Goal: Task Accomplishment & Management: Complete application form

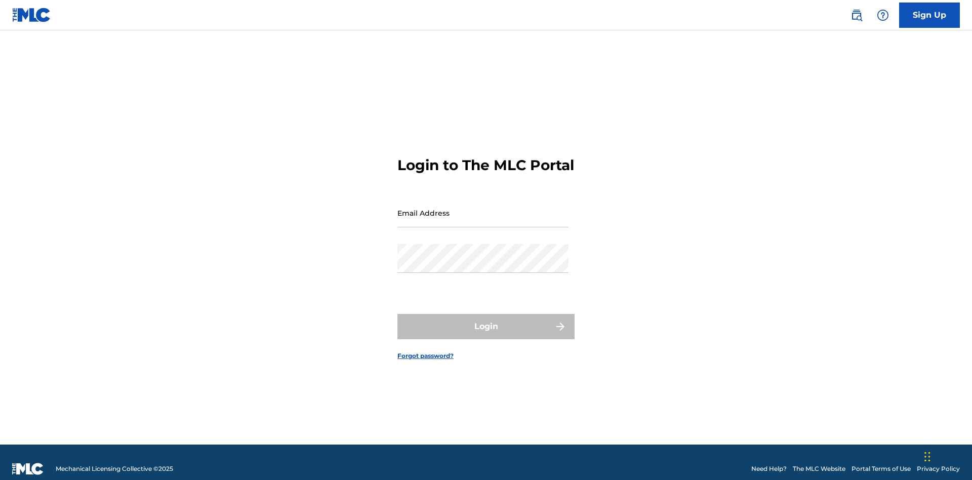
scroll to position [13, 0]
click at [929, 15] on link "Sign Up" at bounding box center [929, 15] width 61 height 25
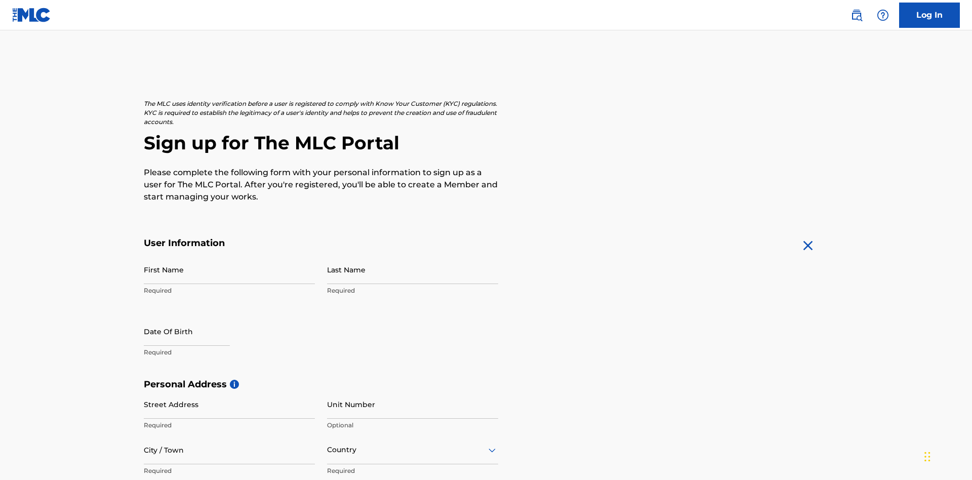
click at [229, 255] on input "First Name" at bounding box center [229, 269] width 171 height 29
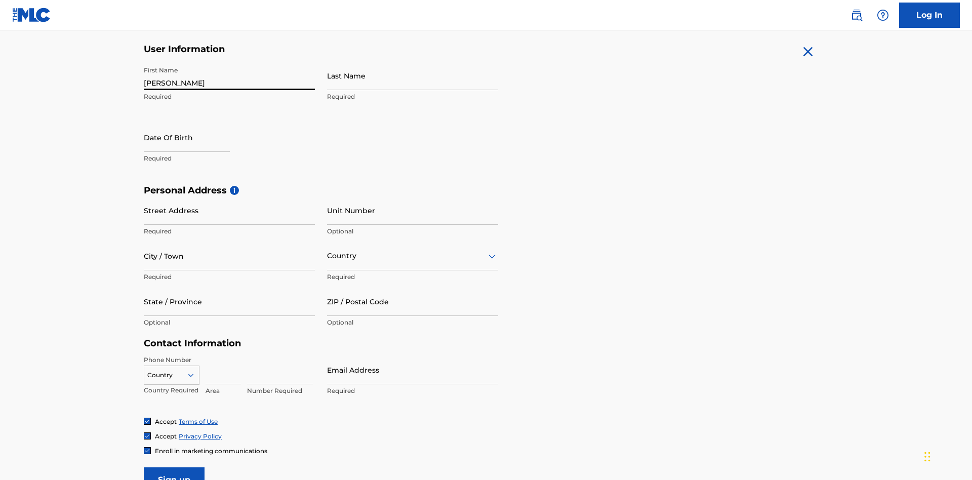
type input "[PERSON_NAME]"
click at [413, 75] on input "Last Name" at bounding box center [412, 75] width 171 height 29
type input "Ribble"
click at [195, 123] on input "text" at bounding box center [187, 137] width 86 height 29
select select "7"
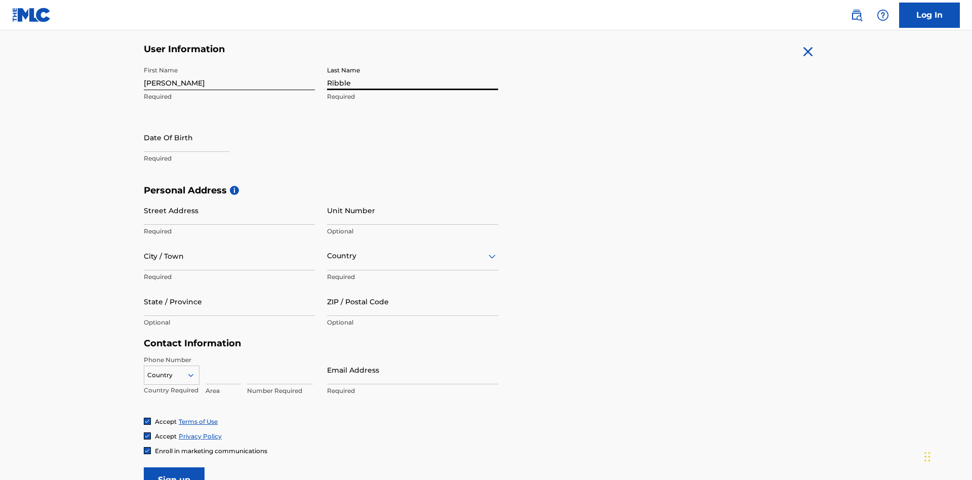
select select "2025"
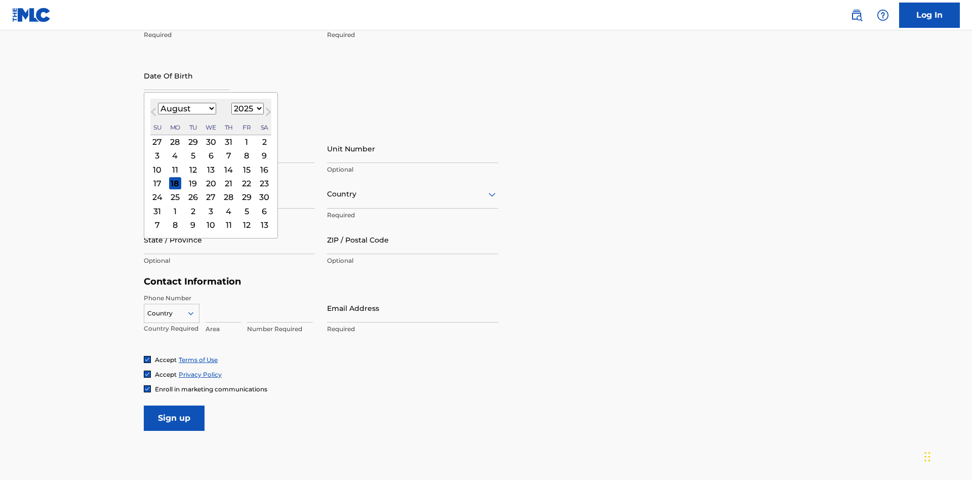
click at [186, 108] on select "January February March April May June July August September October November De…" at bounding box center [187, 109] width 58 height 12
select select "0"
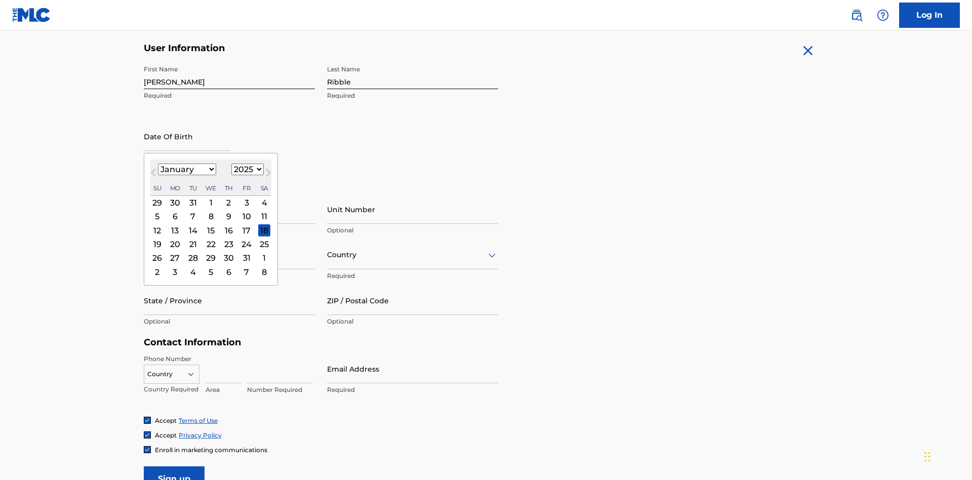
click at [246, 169] on select "1900 1901 1902 1903 1904 1905 1906 1907 1908 1909 1910 1911 1912 1913 1914 1915…" at bounding box center [247, 169] width 32 height 12
select select "1985"
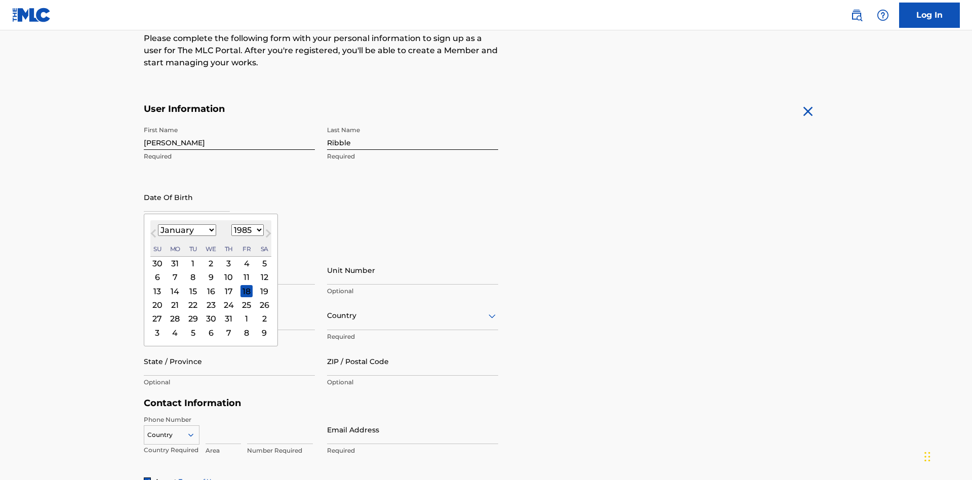
click at [246, 230] on select "1900 1901 1902 1903 1904 1905 1906 1907 1908 1909 1910 1911 1912 1913 1914 1915…" at bounding box center [247, 230] width 32 height 12
click at [192, 271] on div "8" at bounding box center [193, 277] width 12 height 12
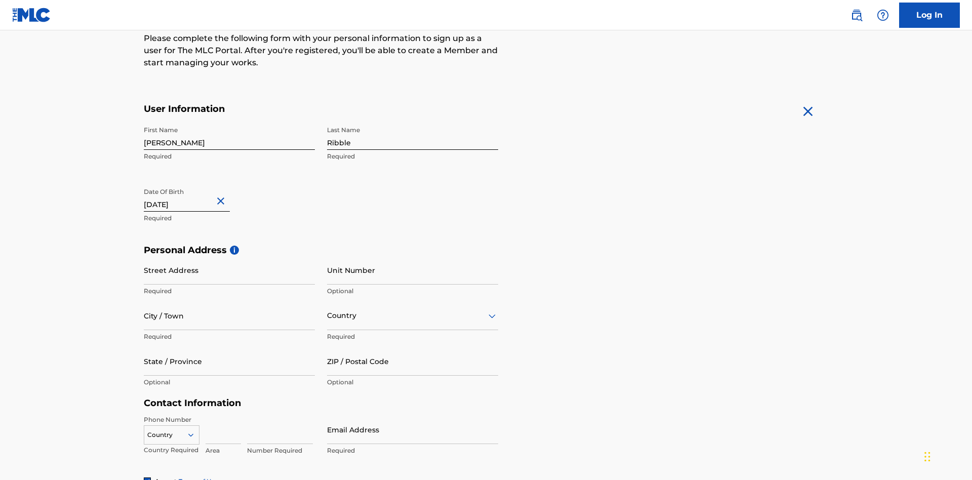
type input "[DATE]"
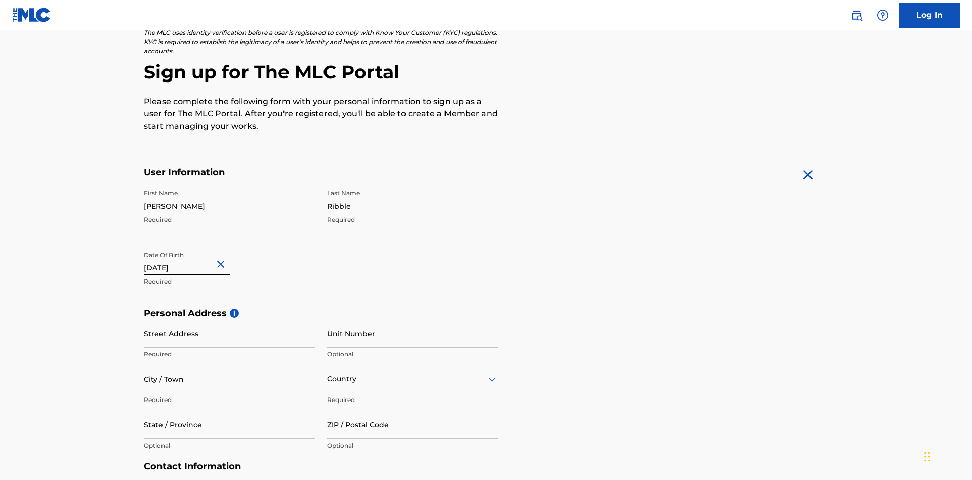
scroll to position [312, 0]
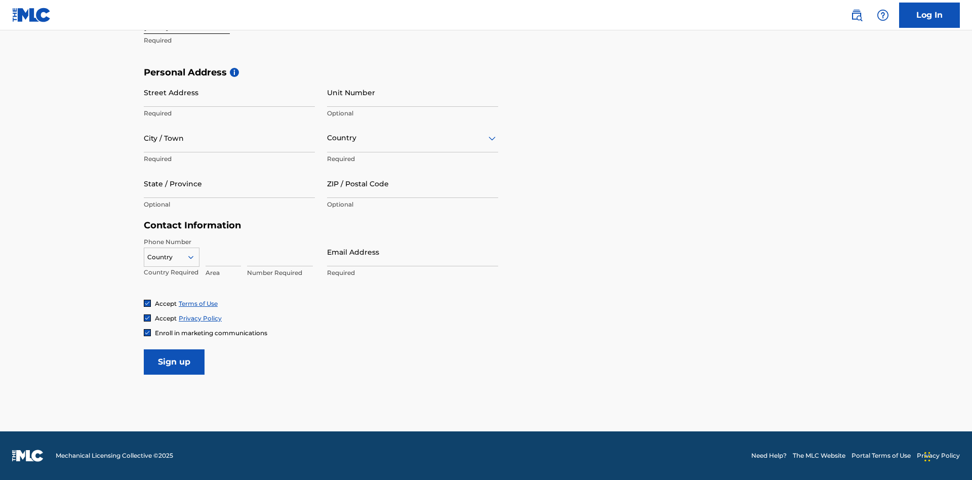
click at [229, 92] on input "Street Address" at bounding box center [229, 92] width 171 height 29
type input "[STREET_ADDRESS]"
click at [229, 138] on input "City / Town" at bounding box center [229, 137] width 171 height 29
type input "[GEOGRAPHIC_DATA]"
click at [327, 138] on input "text" at bounding box center [328, 138] width 2 height 11
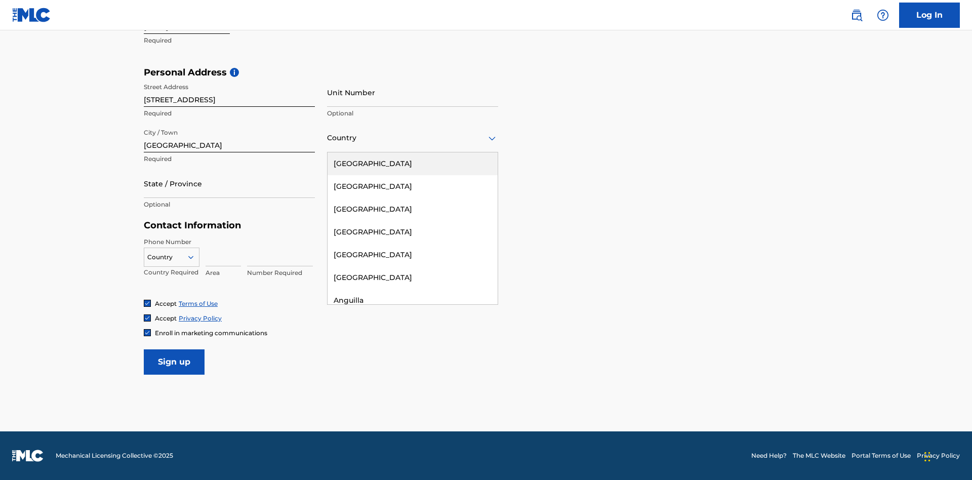
click at [413, 163] on div "[GEOGRAPHIC_DATA]" at bounding box center [412, 163] width 170 height 23
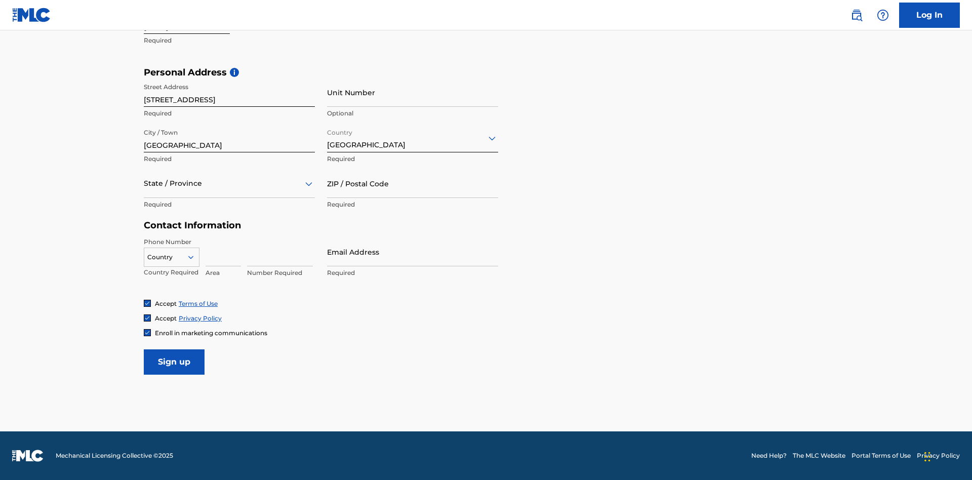
click at [229, 183] on div at bounding box center [229, 183] width 171 height 13
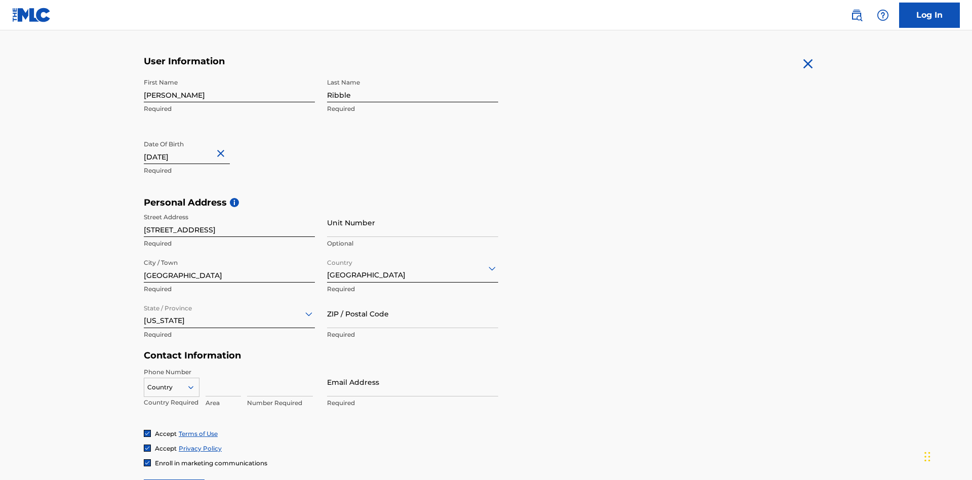
click at [413, 299] on input "ZIP / Postal Code" at bounding box center [412, 313] width 171 height 29
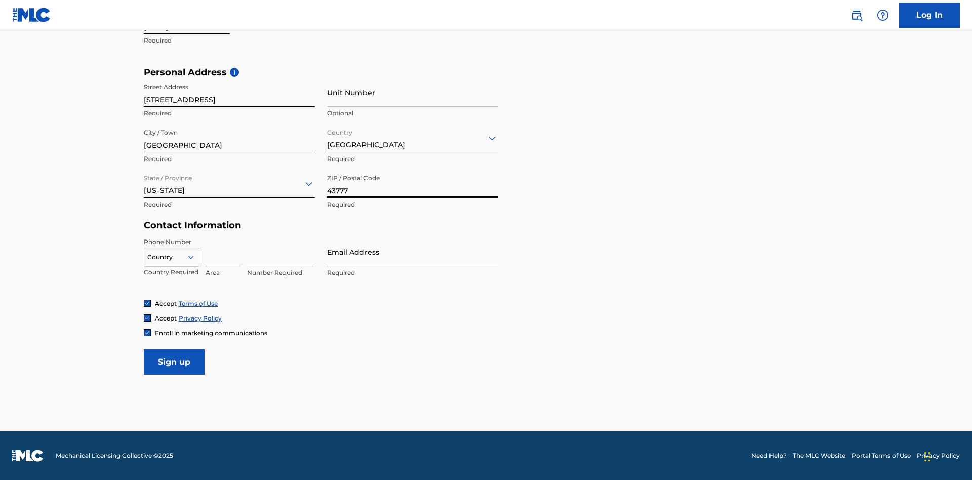
type input "43777"
click at [195, 257] on icon at bounding box center [190, 257] width 9 height 9
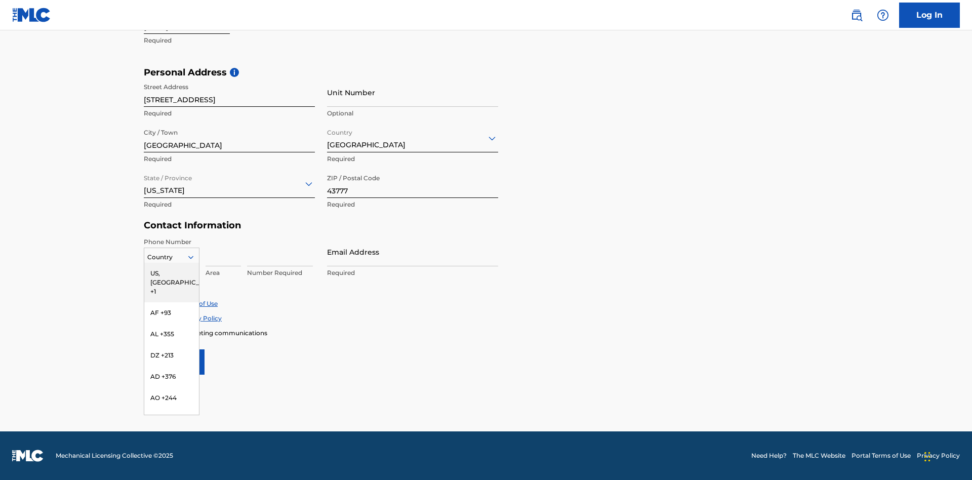
click at [172, 273] on div "US, [GEOGRAPHIC_DATA] +1" at bounding box center [171, 282] width 55 height 39
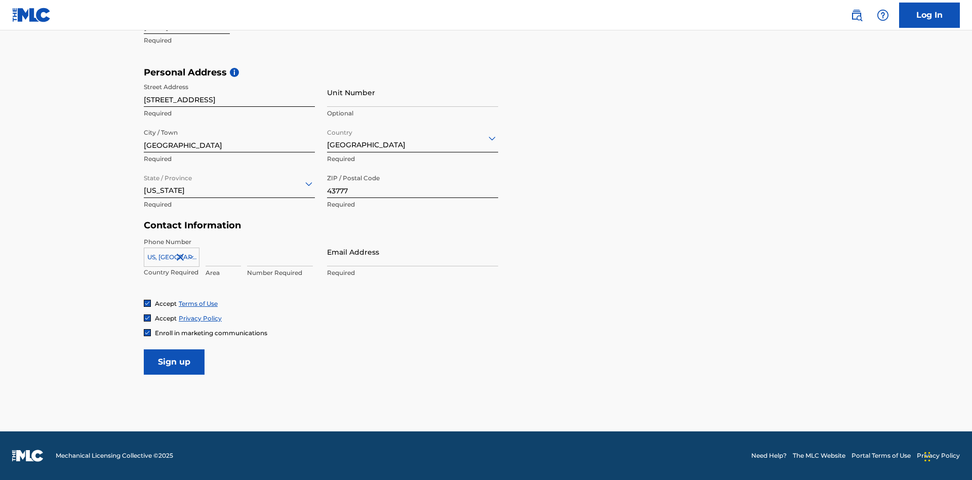
click at [223, 252] on input at bounding box center [222, 251] width 35 height 29
type input "740"
click at [280, 252] on input at bounding box center [280, 251] width 66 height 29
type input "8086351"
click at [413, 252] on input "Email Address" at bounding box center [412, 251] width 171 height 29
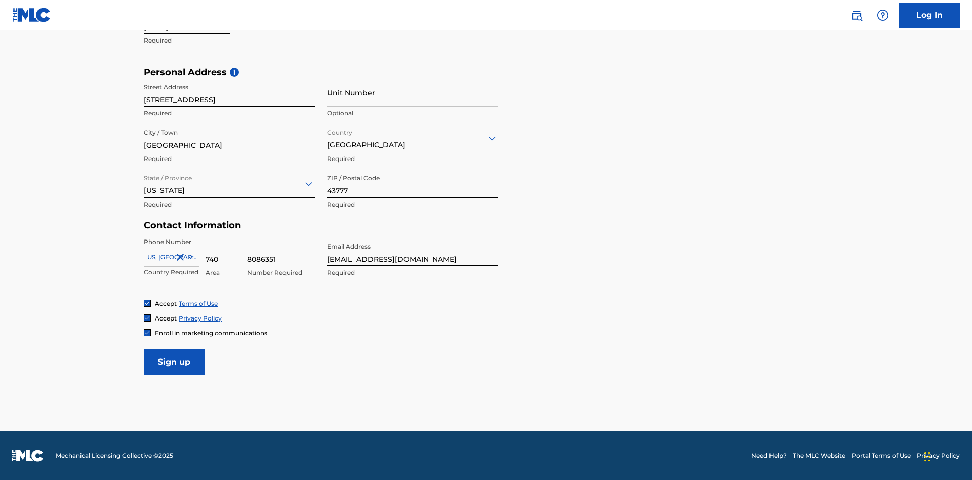
scroll to position [0, 28]
type input "[EMAIL_ADDRESS][DOMAIN_NAME]"
click at [174, 361] on input "Sign up" at bounding box center [174, 361] width 61 height 25
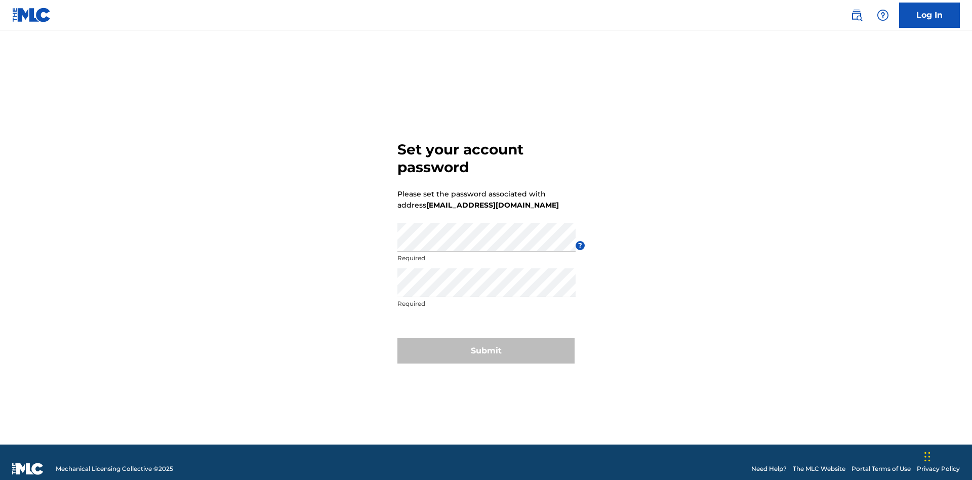
scroll to position [13, 0]
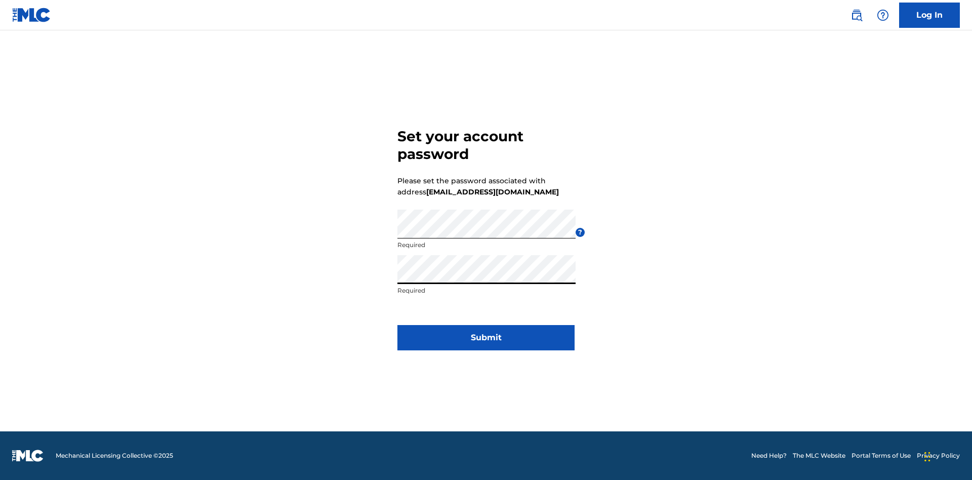
click at [486, 344] on button "Submit" at bounding box center [485, 337] width 177 height 25
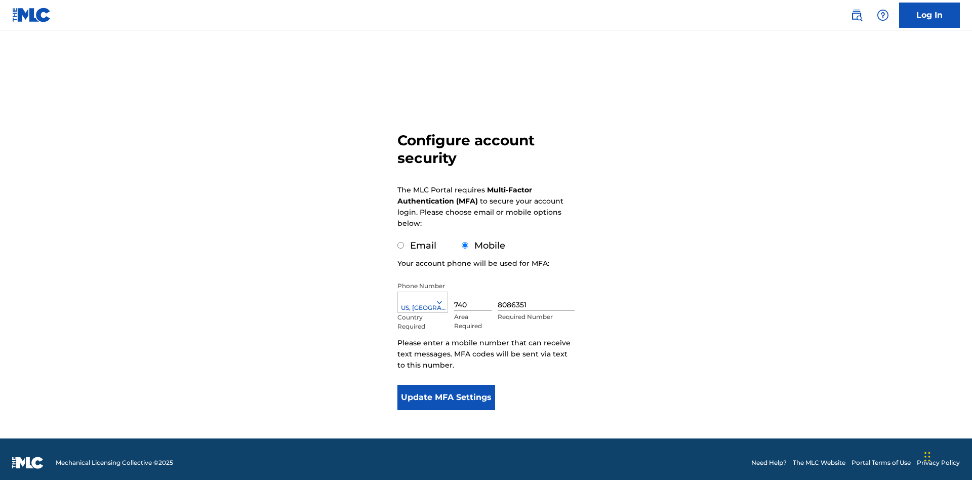
scroll to position [10, 0]
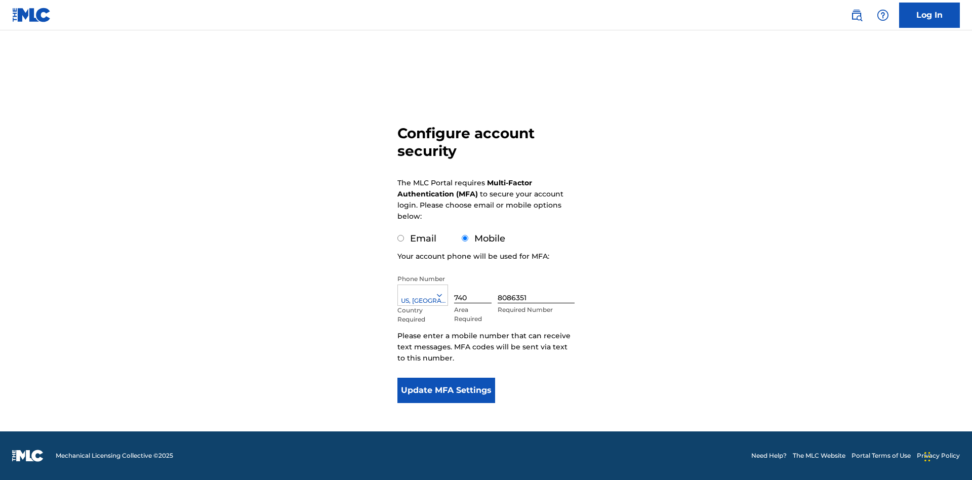
click at [401, 238] on input "Email" at bounding box center [400, 238] width 7 height 7
radio input "true"
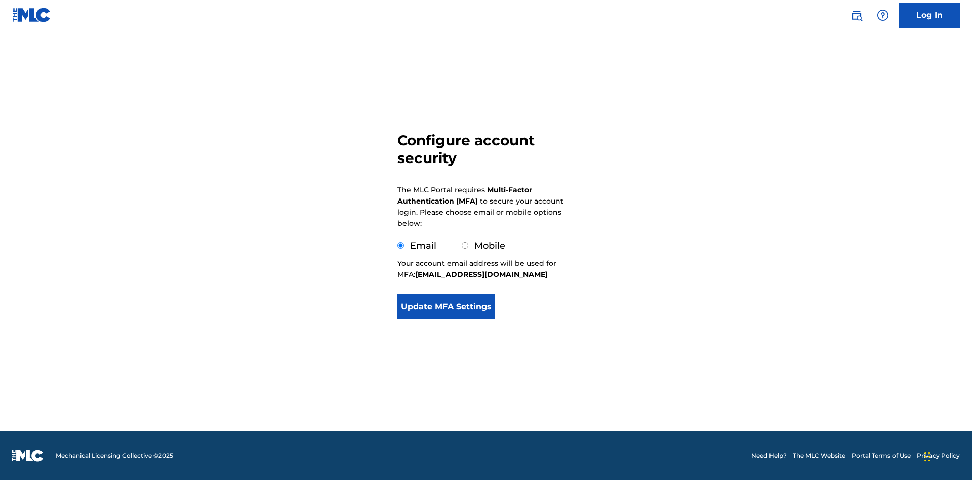
scroll to position [0, 0]
click at [446, 319] on button "Update MFA Settings" at bounding box center [446, 306] width 98 height 25
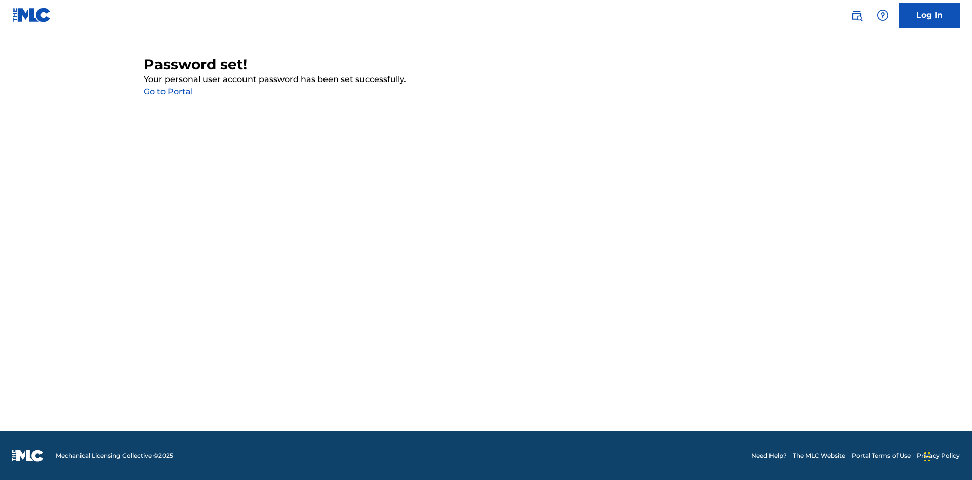
click at [168, 92] on link "Go to Portal" at bounding box center [168, 92] width 49 height 10
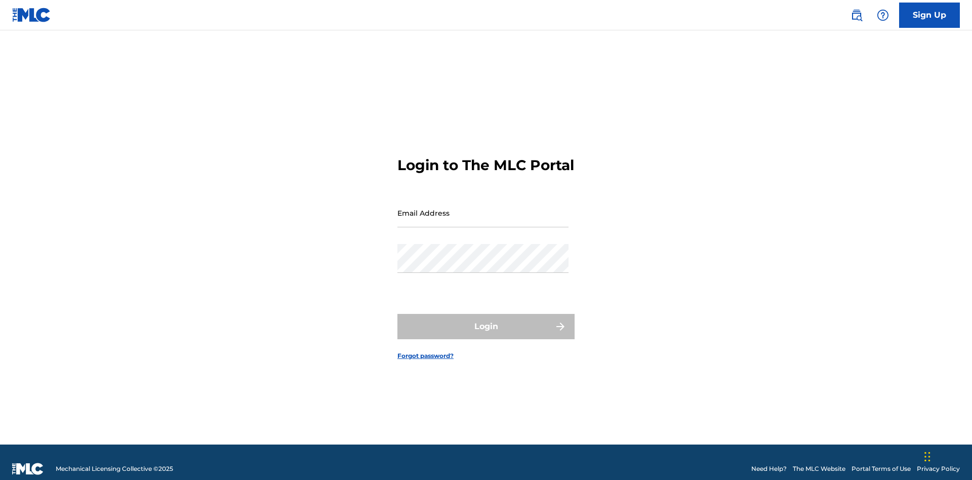
click at [483, 208] on input "Email Address" at bounding box center [482, 212] width 171 height 29
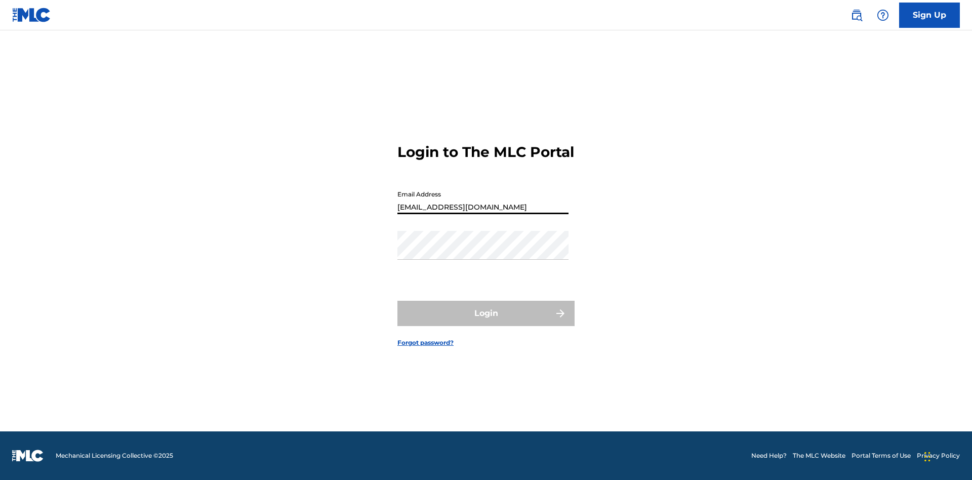
scroll to position [0, 28]
type input "[EMAIL_ADDRESS][DOMAIN_NAME]"
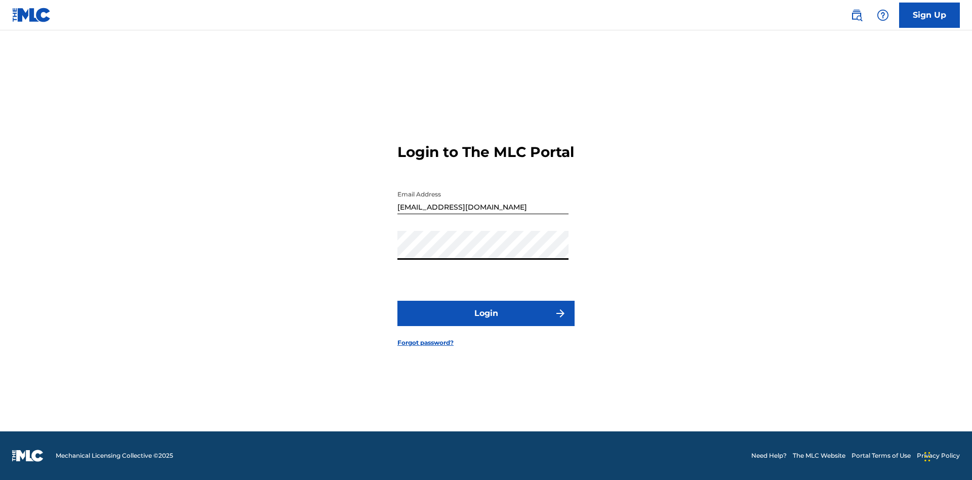
click at [486, 322] on button "Login" at bounding box center [485, 313] width 177 height 25
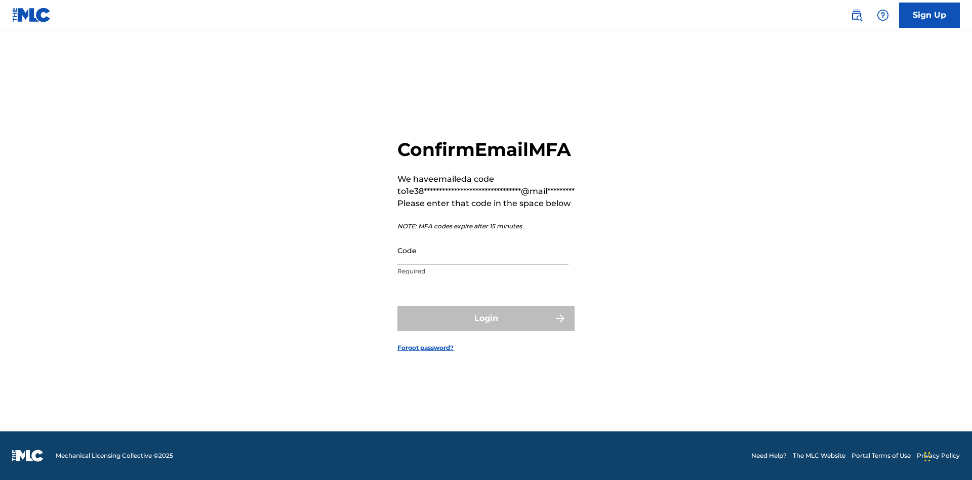
click at [483, 261] on input "Code" at bounding box center [482, 250] width 171 height 29
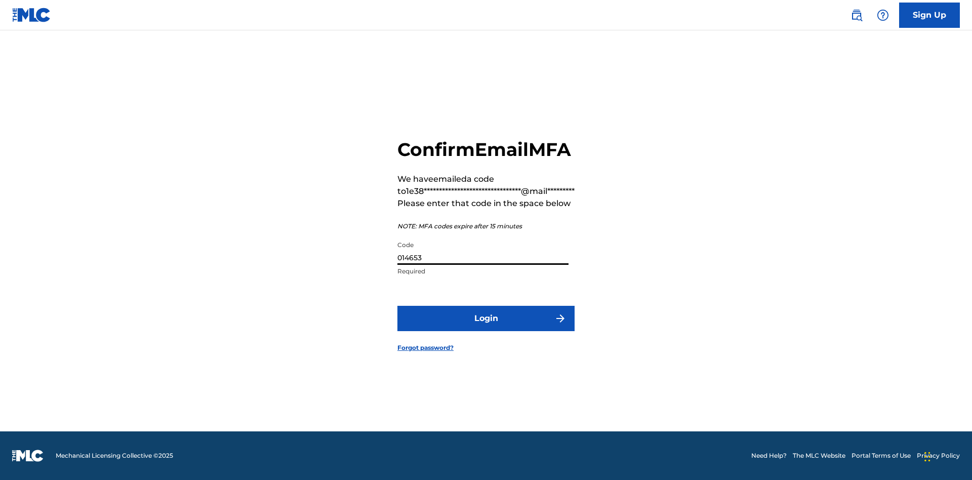
type input "014653"
click at [486, 329] on button "Login" at bounding box center [485, 318] width 177 height 25
